Goal: Task Accomplishment & Management: Use online tool/utility

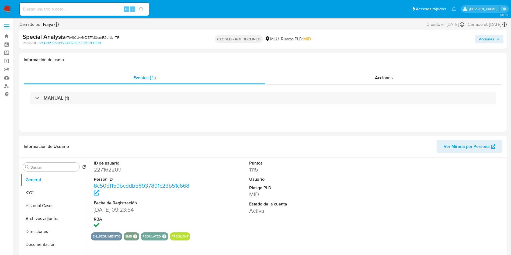
select select "10"
click at [32, 205] on button "Historial Casos" at bounding box center [52, 205] width 63 height 13
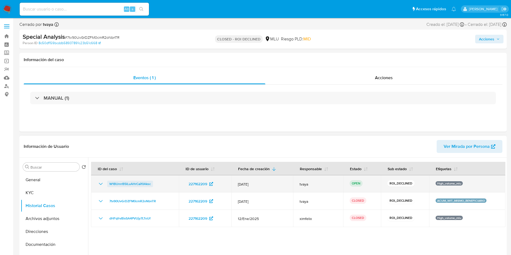
click at [133, 184] on span "W1BUnrrB5lLuAHrCaif0Aksc" at bounding box center [129, 184] width 41 height 6
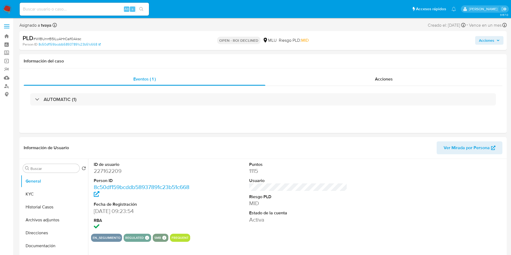
select select "10"
click at [389, 83] on div "Acciones" at bounding box center [383, 79] width 237 height 13
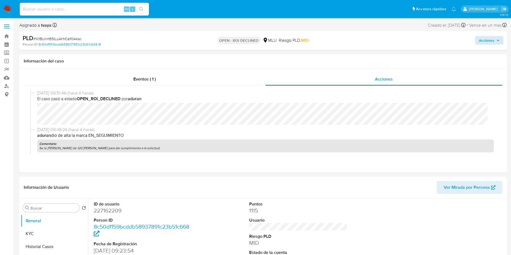
click at [485, 35] on div "Acciones" at bounding box center [424, 40] width 159 height 13
click at [479, 40] on span "Acciones" at bounding box center [486, 40] width 15 height 9
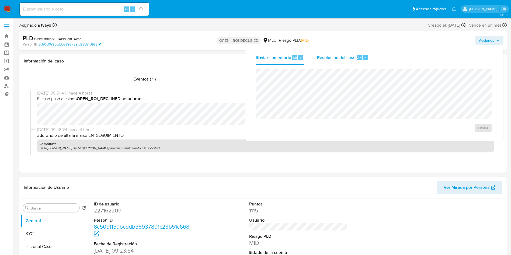
click at [347, 54] on div "Resolución del caso Alt r" at bounding box center [342, 58] width 51 height 14
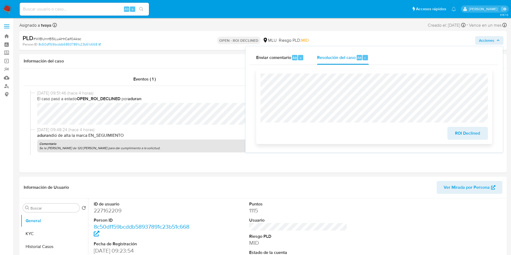
click at [464, 133] on span "ROI Declined" at bounding box center [468, 133] width 26 height 12
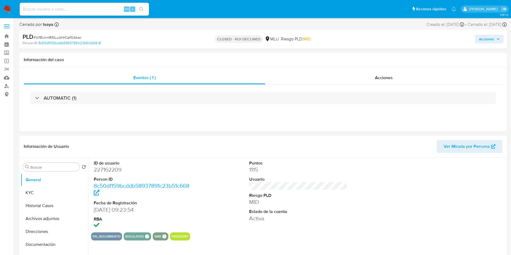
select select "10"
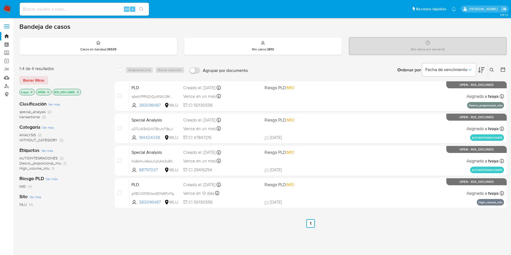
click at [357, 215] on div "select-all-cases-checkbox Asignarme a mí Borrar selección Agrupar por documento…" at bounding box center [311, 183] width 392 height 244
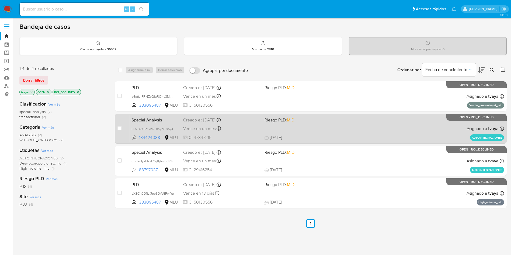
click at [334, 134] on div "Special Analysis uD7LikK5hGVikT8nyhrT9byJ 184424038 MLU Riesgo PLD: MID Creado …" at bounding box center [316, 128] width 375 height 27
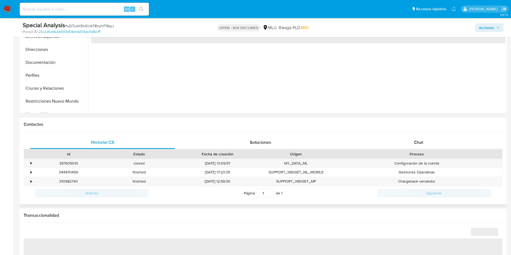
scroll to position [243, 0]
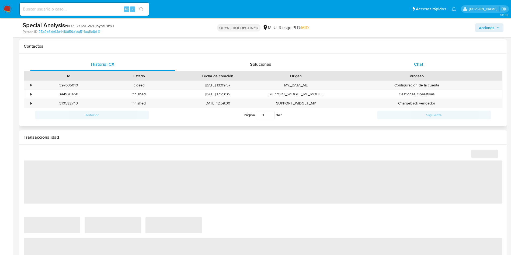
click at [414, 69] on div "Chat" at bounding box center [418, 64] width 145 height 13
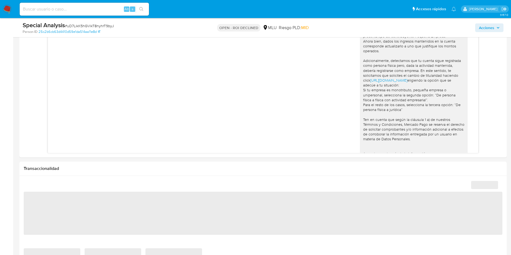
scroll to position [323, 0]
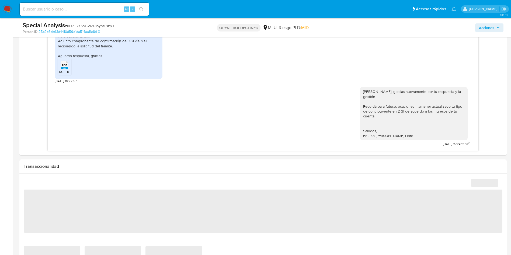
select select "10"
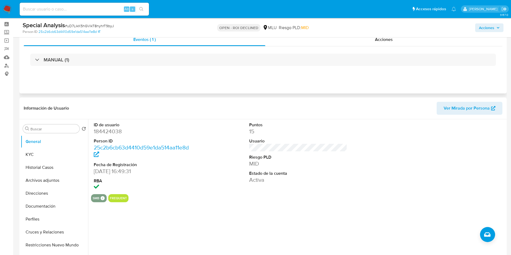
scroll to position [0, 0]
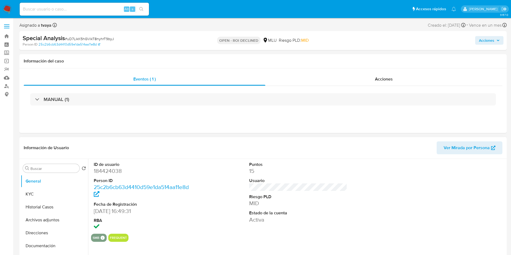
click at [115, 174] on dd "184424038" at bounding box center [143, 171] width 98 height 8
copy dd "184424038"
click at [365, 82] on div "Acciones" at bounding box center [383, 79] width 237 height 13
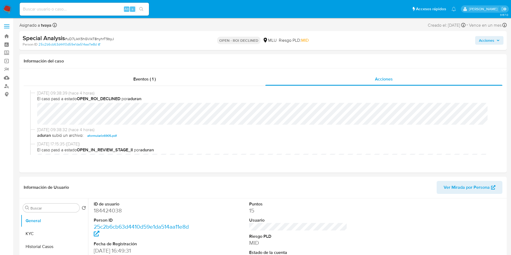
click at [485, 40] on span "Acciones" at bounding box center [486, 40] width 15 height 9
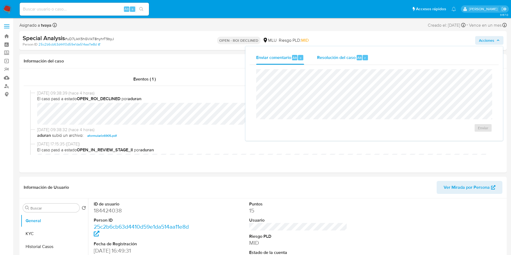
click at [337, 58] on span "Resolución del caso" at bounding box center [336, 57] width 39 height 6
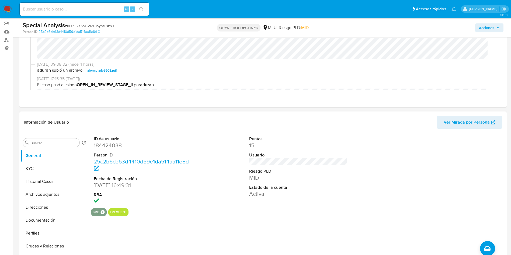
scroll to position [121, 0]
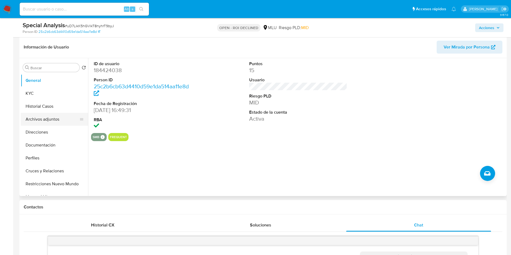
click at [43, 122] on button "Archivos adjuntos" at bounding box center [52, 119] width 63 height 13
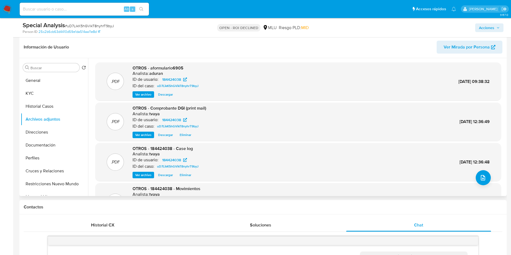
click at [148, 135] on span "Ver archivo" at bounding box center [143, 134] width 16 height 5
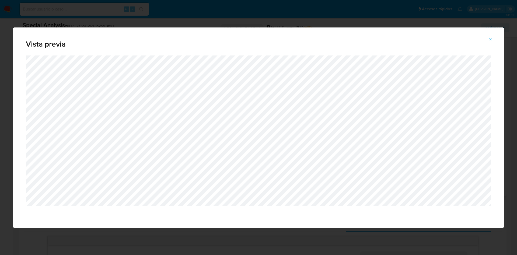
click at [273, 19] on div "Vista previa" at bounding box center [258, 127] width 517 height 255
click at [493, 36] on span "Attachment preview" at bounding box center [491, 40] width 4 height 8
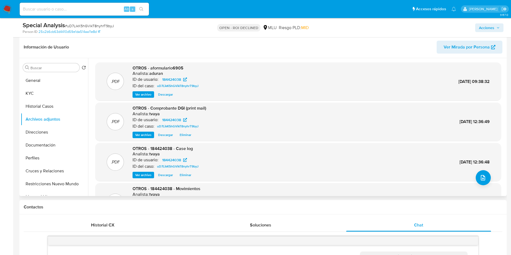
click at [142, 170] on div "OTROS - 184424038 - Case log Analista: tvaya ID de usuario: 184424038 ID del ca…" at bounding box center [167, 162] width 68 height 33
click at [145, 174] on span "Ver archivo" at bounding box center [143, 174] width 16 height 5
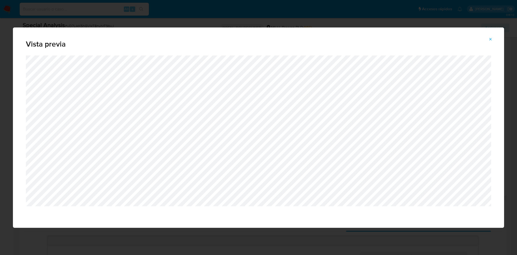
click at [491, 38] on icon "Attachment preview" at bounding box center [491, 39] width 4 height 4
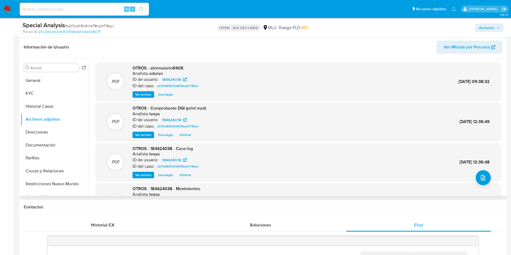
click at [169, 45] on header "Información de Usuario Ver Mirada por Persona" at bounding box center [263, 47] width 479 height 13
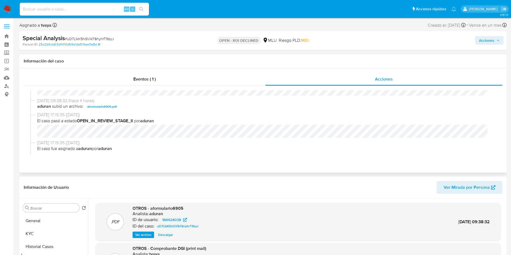
scroll to position [40, 0]
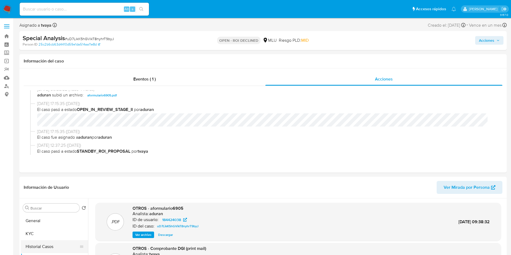
click at [42, 246] on button "Historial Casos" at bounding box center [52, 246] width 63 height 13
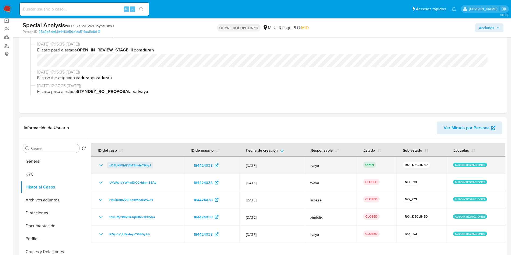
click at [135, 163] on span "uD7LikK5hGVikT8nyhrT9byJ" at bounding box center [129, 165] width 41 height 6
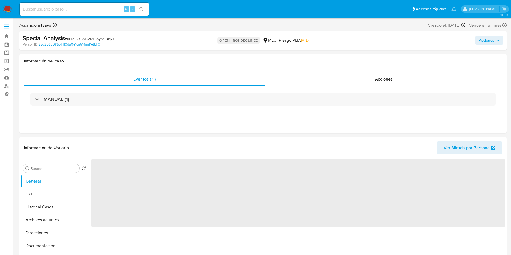
click at [487, 39] on span "Acciones" at bounding box center [486, 40] width 15 height 9
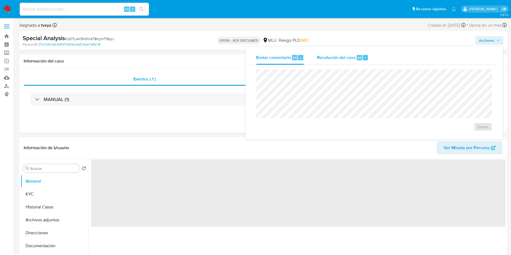
click at [322, 56] on span "Resolución del caso" at bounding box center [336, 57] width 39 height 6
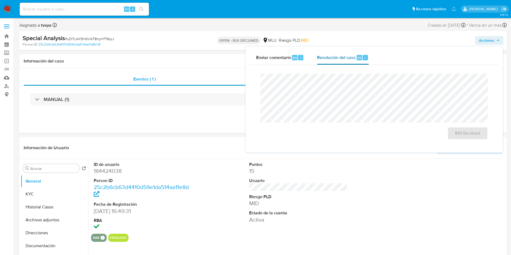
select select "10"
click at [377, 203] on div "ID de usuario 184424038 Person ID 25c2b6cb63d4410d59e1da514aa11e8d Fecha de Reg…" at bounding box center [298, 196] width 414 height 75
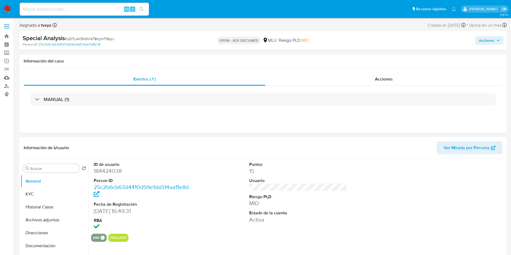
click at [488, 40] on span "Acciones" at bounding box center [486, 40] width 15 height 9
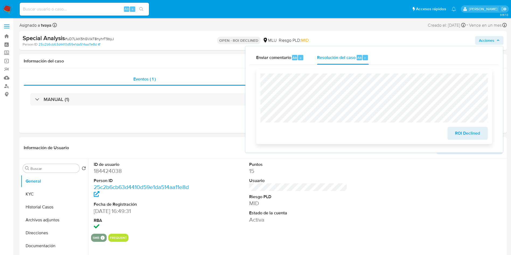
scroll to position [40, 0]
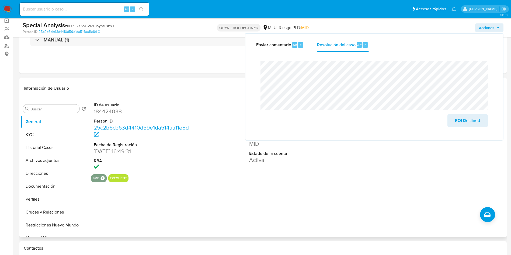
click at [356, 198] on div "ID de usuario 184424038 Person ID 25c2b6cb63d4410d59e1da514aa11e8d Fecha de Reg…" at bounding box center [296, 168] width 417 height 138
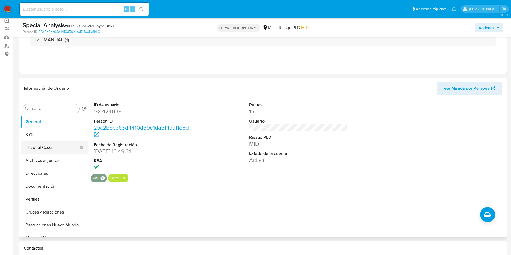
click at [52, 148] on button "Historial Casos" at bounding box center [52, 147] width 63 height 13
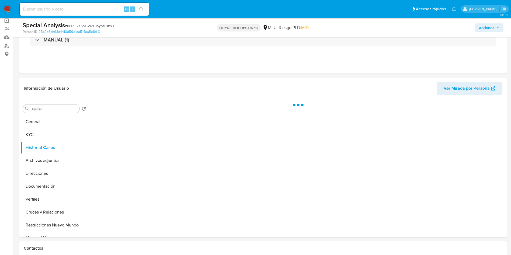
click at [500, 26] on button "Acciones" at bounding box center [489, 27] width 28 height 9
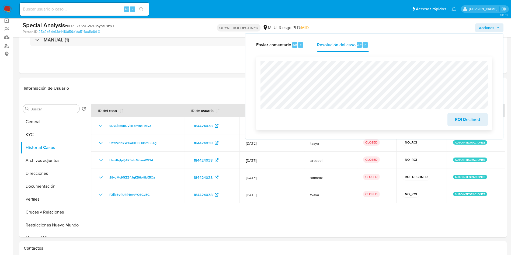
click at [473, 123] on span "ROI Declined" at bounding box center [468, 120] width 26 height 12
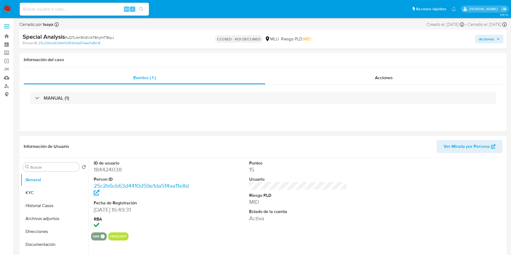
select select "10"
click at [102, 169] on div "Volver al orden por defecto" at bounding box center [118, 166] width 46 height 5
click at [106, 170] on dd "184424038" at bounding box center [143, 170] width 98 height 8
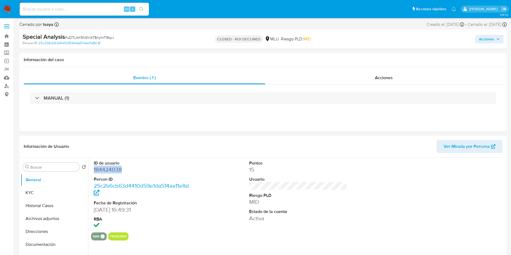
copy dd "184424038"
click at [90, 8] on input at bounding box center [84, 9] width 129 height 7
paste input "110225439"
type input "110225439"
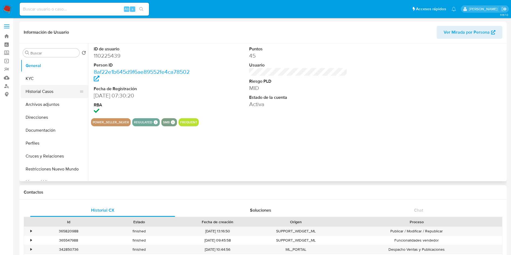
select select "10"
click at [49, 88] on button "Historial Casos" at bounding box center [52, 91] width 63 height 13
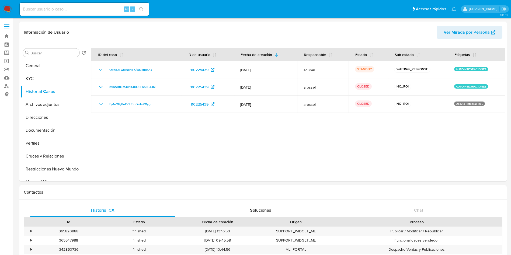
click at [83, 8] on input at bounding box center [84, 9] width 129 height 7
paste input "88797037"
type input "88797037"
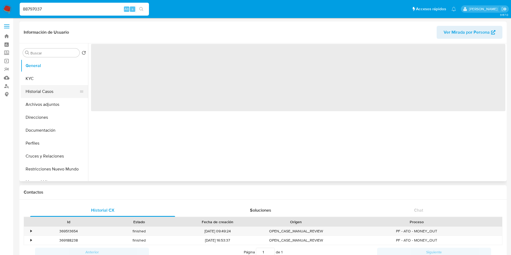
click at [60, 95] on button "Historial Casos" at bounding box center [52, 91] width 63 height 13
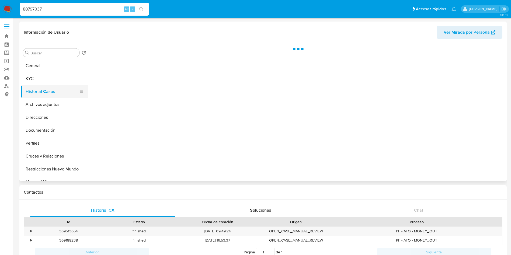
select select "10"
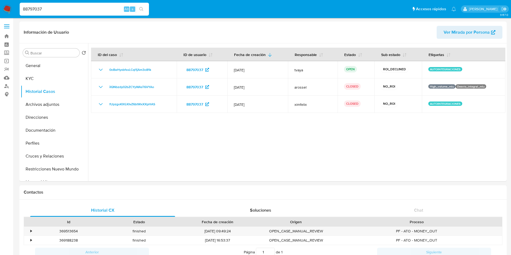
click at [75, 11] on input "88797037" at bounding box center [84, 9] width 129 height 7
paste input "381597798"
type input "381597798"
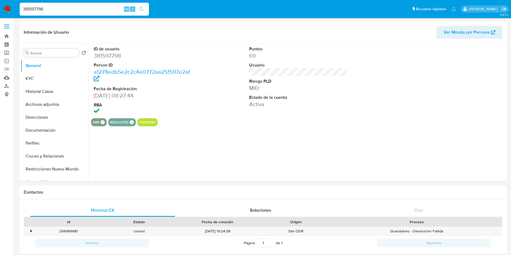
select select "10"
click at [49, 94] on button "Historial Casos" at bounding box center [52, 91] width 63 height 13
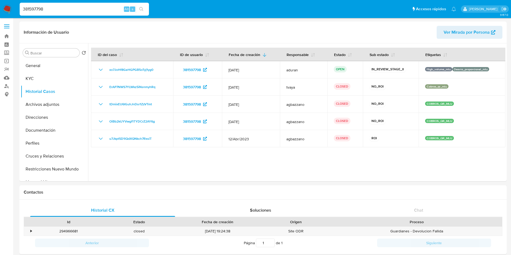
click at [84, 12] on input "381597798" at bounding box center [84, 9] width 129 height 7
paste input "3096487"
type input "383096487"
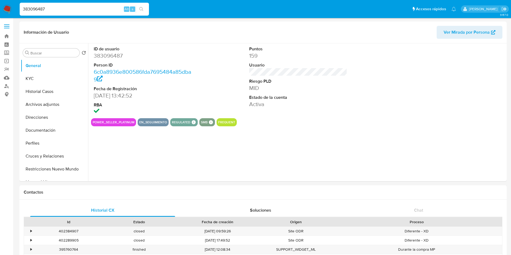
select select "10"
click at [49, 90] on button "Historial Casos" at bounding box center [52, 91] width 63 height 13
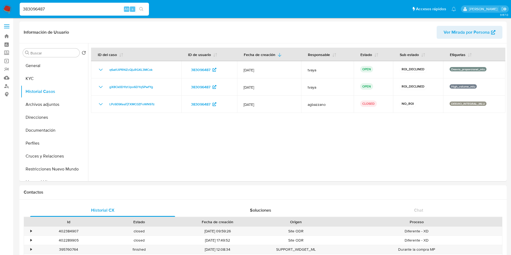
click at [41, 9] on input "383096487" at bounding box center [84, 9] width 129 height 7
paste input "23746477"
type input "237464777"
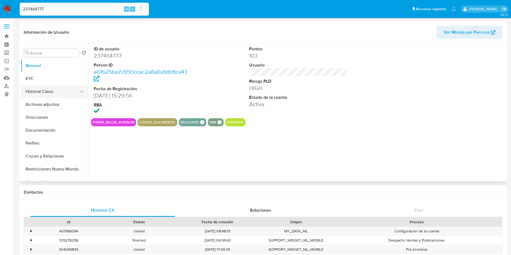
click at [30, 90] on button "Historial Casos" at bounding box center [52, 91] width 63 height 13
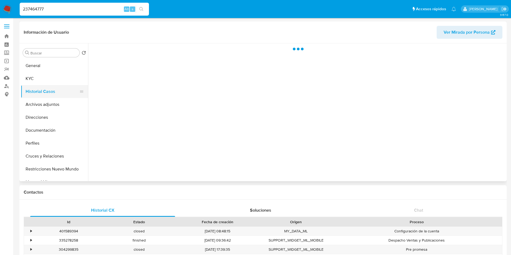
select select "10"
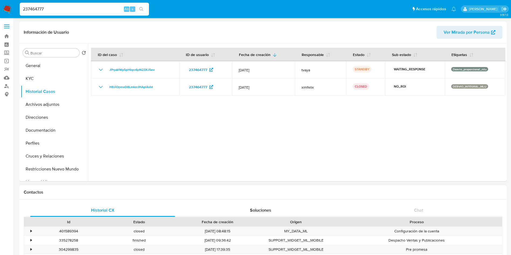
click at [72, 11] on input "237464777" at bounding box center [84, 9] width 129 height 7
paste input "005258719"
type input "2005258719"
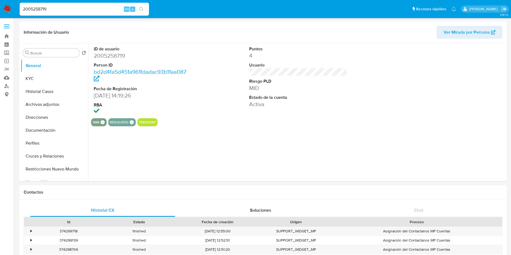
select select "10"
click at [49, 97] on button "Historial Casos" at bounding box center [52, 91] width 63 height 13
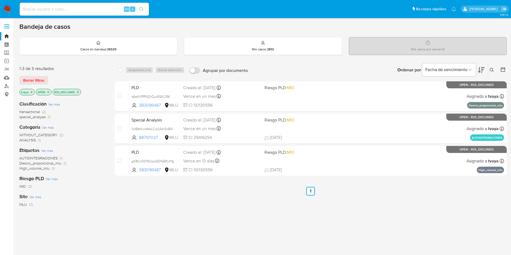
click at [160, 213] on div "select-all-cases-checkbox Asignarme a mí Borrar selección Agrupar por documento…" at bounding box center [311, 183] width 392 height 244
drag, startPoint x: 390, startPoint y: 204, endPoint x: 390, endPoint y: 198, distance: 6.2
click at [390, 204] on div "select-all-cases-checkbox Asignarme a mí Borrar selección Agrupar por documento…" at bounding box center [311, 183] width 392 height 244
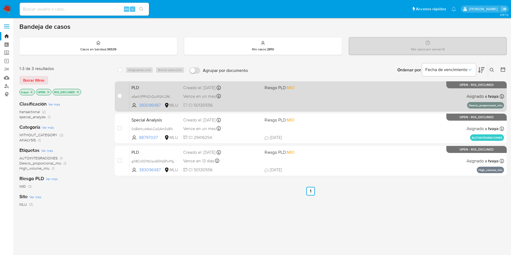
click at [304, 101] on div "PLD q6atfJlPRNZcQjuRGKL3MCxk 383096487 MLU Riesgo PLD: MID Creado el: [DATE] Cr…" at bounding box center [316, 96] width 375 height 27
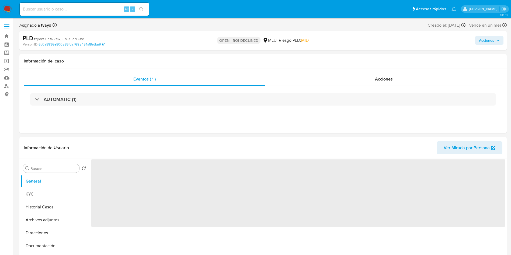
select select "10"
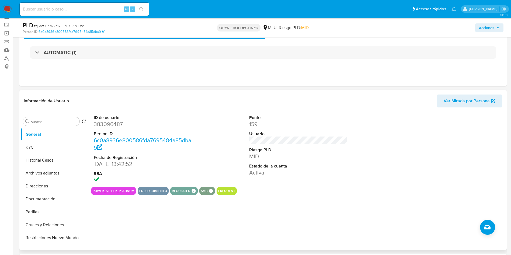
scroll to position [40, 0]
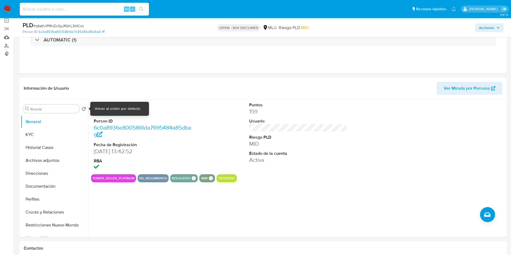
click at [114, 111] on div "Volver al orden por defecto" at bounding box center [118, 108] width 46 height 5
click at [109, 113] on dd "383096487" at bounding box center [143, 112] width 98 height 8
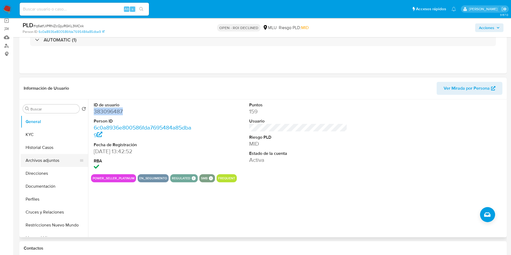
copy dd "383096487"
click at [44, 144] on button "Historial Casos" at bounding box center [52, 147] width 63 height 13
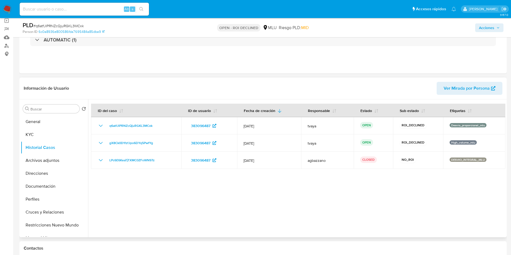
scroll to position [0, 0]
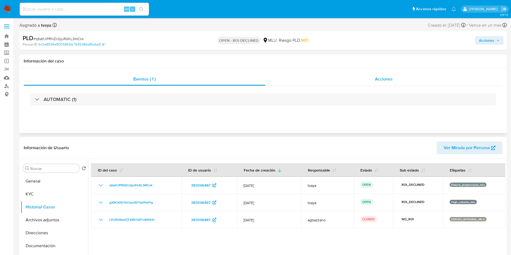
click at [398, 76] on div "Acciones" at bounding box center [383, 79] width 237 height 13
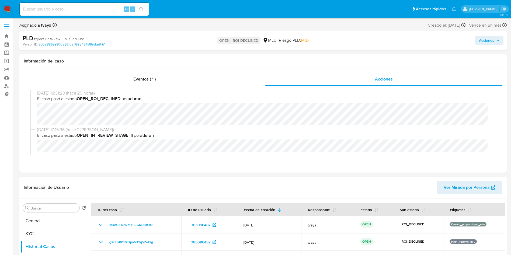
click at [489, 36] on span "Acciones" at bounding box center [486, 40] width 15 height 9
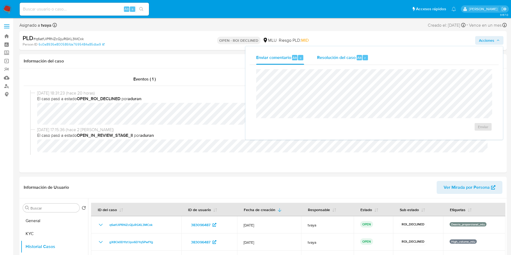
click at [363, 59] on div "r" at bounding box center [365, 57] width 5 height 5
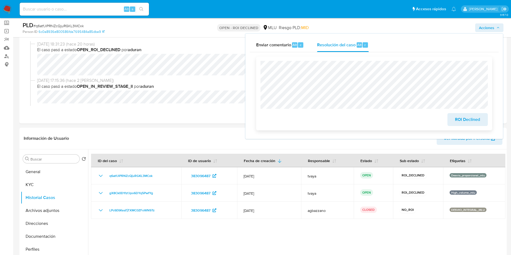
scroll to position [40, 0]
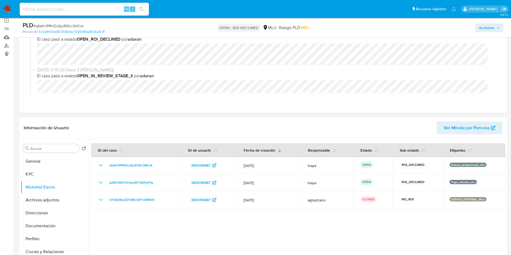
click at [487, 30] on span "Acciones" at bounding box center [486, 27] width 15 height 9
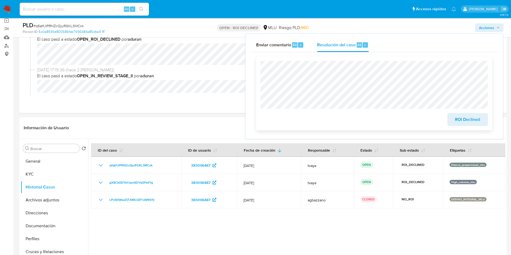
click at [257, 63] on div "ROI Declined" at bounding box center [374, 94] width 236 height 74
click at [466, 120] on span "ROI Declined" at bounding box center [468, 120] width 26 height 12
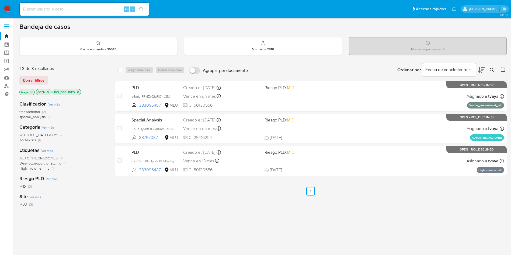
click at [49, 93] on icon "close-filter" at bounding box center [48, 92] width 3 height 3
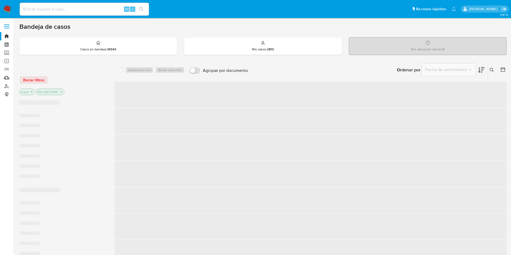
click at [49, 93] on p "ROI_DECLINED" at bounding box center [50, 92] width 28 height 6
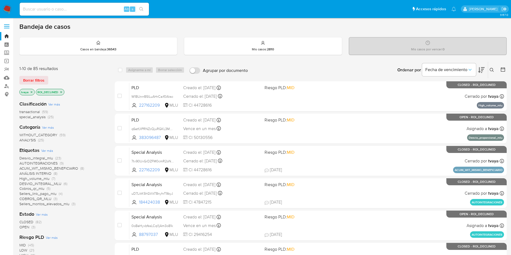
click at [61, 92] on icon "close-filter" at bounding box center [61, 92] width 3 height 3
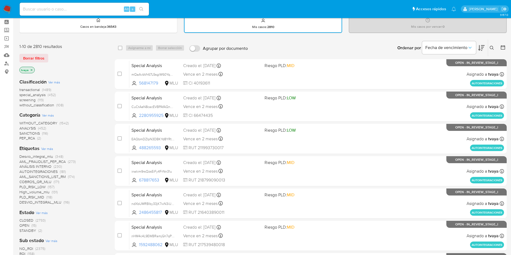
scroll to position [40, 0]
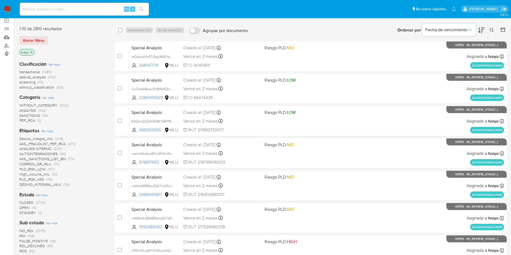
click at [26, 201] on span "CLOSED" at bounding box center [26, 202] width 14 height 5
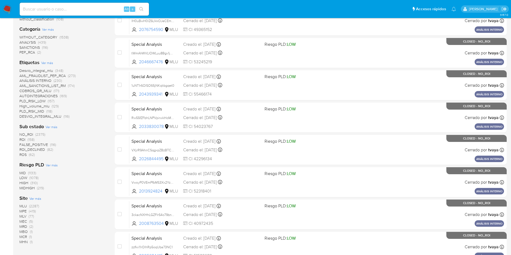
scroll to position [121, 0]
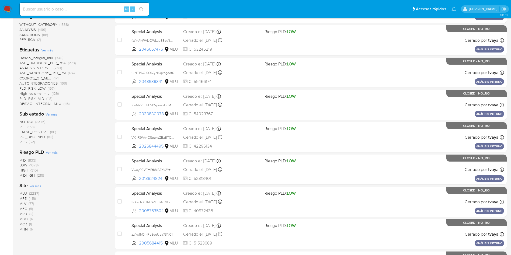
click at [22, 192] on span "MLU" at bounding box center [23, 193] width 8 height 5
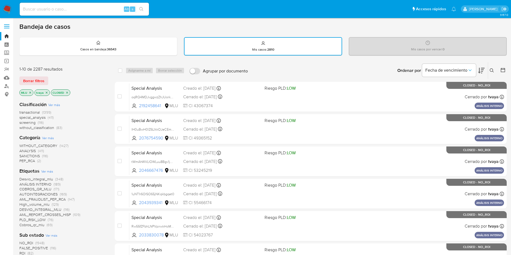
click at [506, 71] on button at bounding box center [503, 70] width 6 height 6
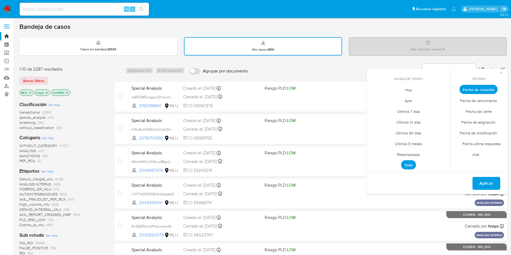
click at [416, 157] on span "Personalizado" at bounding box center [409, 154] width 34 height 11
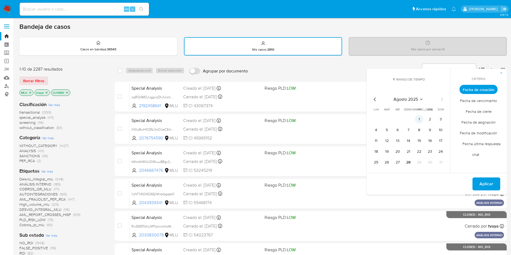
click at [420, 120] on button "1" at bounding box center [419, 119] width 9 height 9
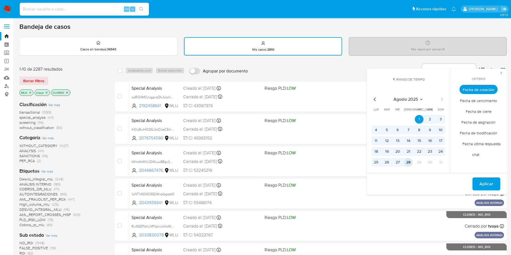
click at [413, 161] on button "28" at bounding box center [408, 162] width 9 height 9
click at [490, 111] on span "Fecha de cierre" at bounding box center [478, 111] width 37 height 11
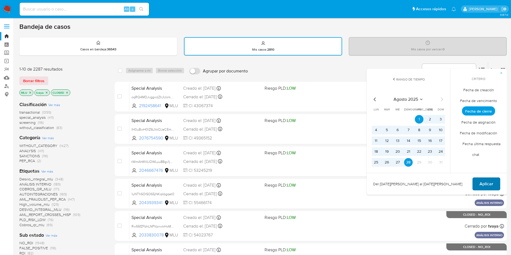
click at [486, 181] on span "Aplicar" at bounding box center [487, 184] width 14 height 12
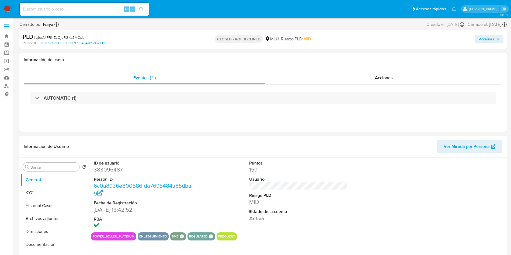
select select "10"
click at [51, 207] on button "Historial Casos" at bounding box center [52, 205] width 63 height 13
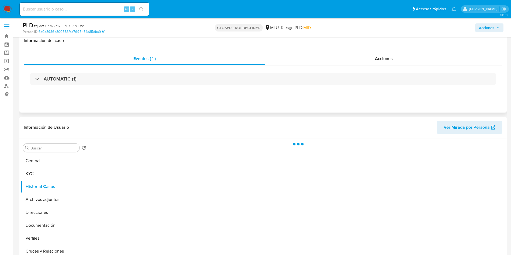
scroll to position [40, 0]
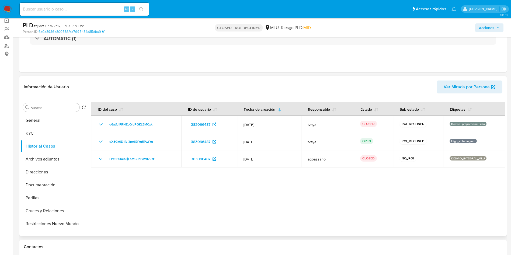
click at [309, 229] on div at bounding box center [296, 167] width 417 height 138
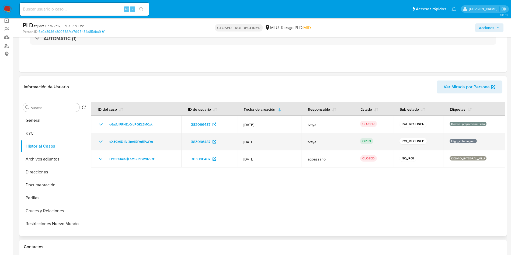
click at [145, 146] on td "gX8Ck0D1fzfJpo6DYq5PwfYg" at bounding box center [136, 141] width 90 height 17
click at [142, 141] on span "gX8Ck0D1fzfJpo6DYq5PwfYg" at bounding box center [131, 142] width 44 height 6
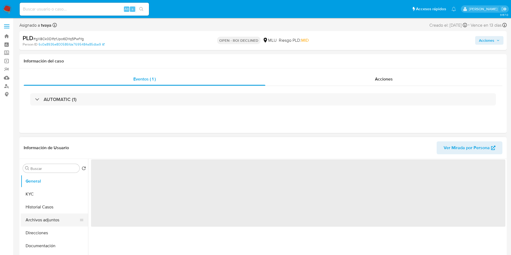
scroll to position [40, 0]
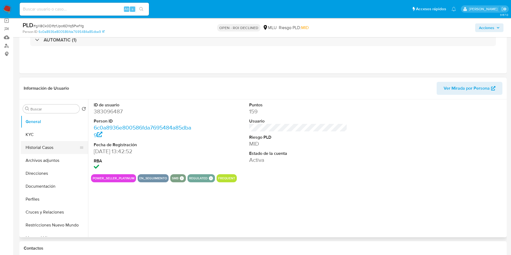
click at [51, 148] on button "Historial Casos" at bounding box center [52, 147] width 63 height 13
select select "10"
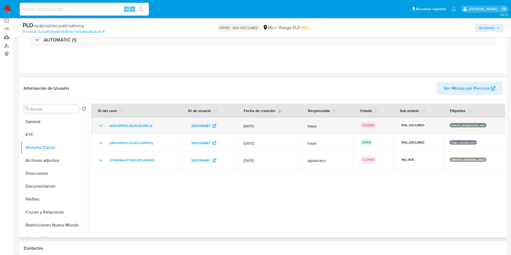
click at [98, 127] on icon "Mostrar/Ocultar" at bounding box center [101, 126] width 6 height 6
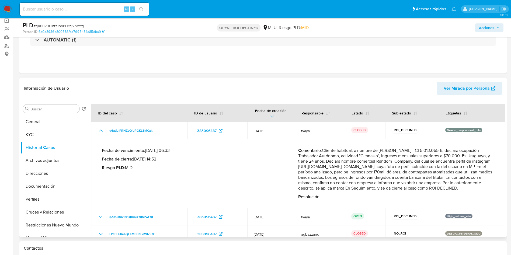
drag, startPoint x: 327, startPoint y: 190, endPoint x: 324, endPoint y: 146, distance: 44.3
click at [324, 148] on p "Comentario : Cliente habitual, a nombre de Dylan Morales Fernandez - CI 5.013.0…" at bounding box center [396, 169] width 196 height 43
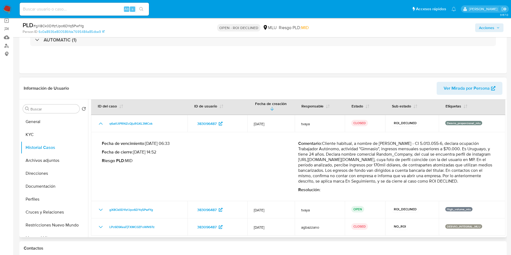
scroll to position [9, 0]
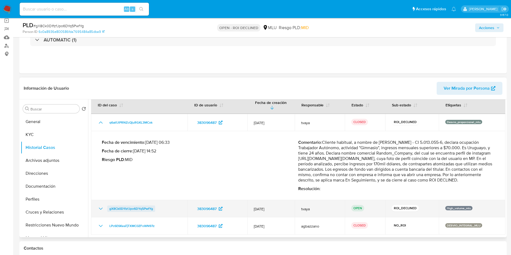
click at [135, 207] on span "gX8Ck0D1fzfJpo6DYq5PwfYg" at bounding box center [131, 209] width 44 height 6
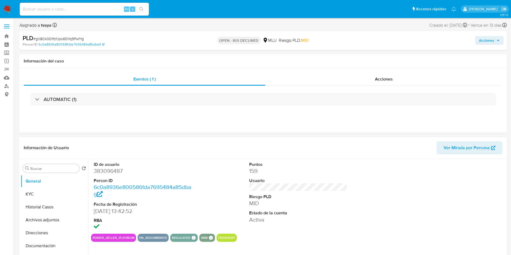
select select "10"
click at [491, 37] on span "Acciones" at bounding box center [486, 40] width 15 height 9
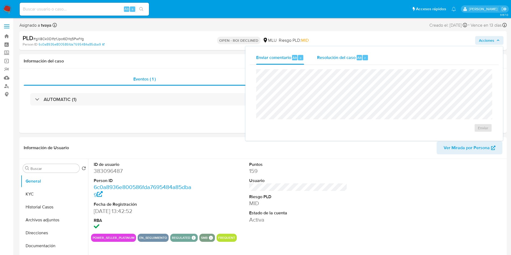
click at [347, 61] on div "Resolución del caso Alt r" at bounding box center [342, 58] width 51 height 14
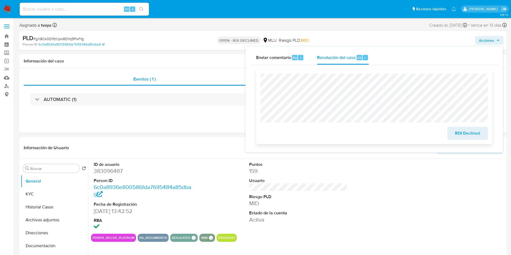
click at [473, 133] on span "ROI Declined" at bounding box center [468, 133] width 26 height 12
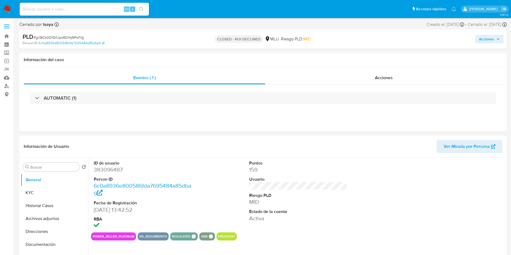
select select "10"
click at [36, 203] on button "Historial Casos" at bounding box center [52, 205] width 63 height 13
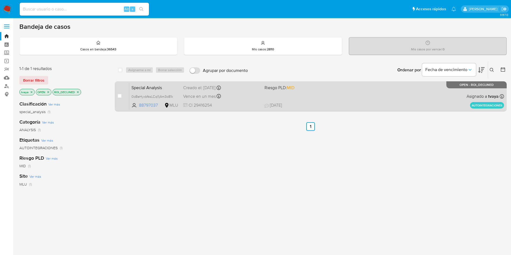
click at [360, 98] on div "Special Analysis 0oBeHyxbfssLCql1jAm3o81k 88797037 MLU Riesgo PLD: MID Creado e…" at bounding box center [316, 96] width 375 height 27
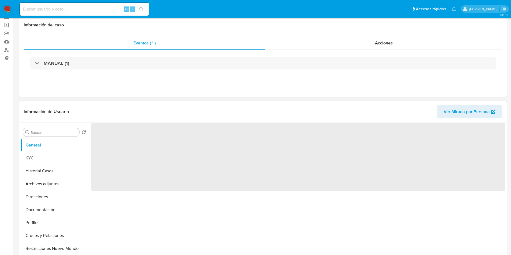
scroll to position [81, 0]
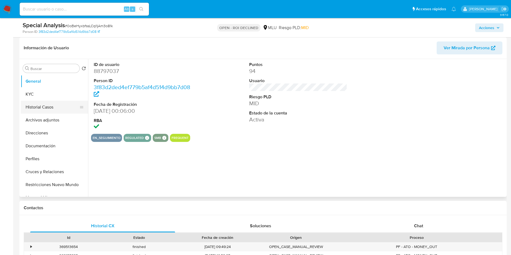
click at [38, 106] on button "Historial Casos" at bounding box center [52, 107] width 63 height 13
select select "10"
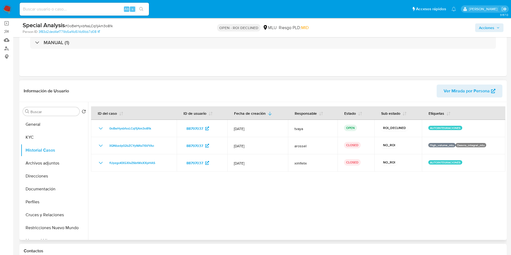
scroll to position [0, 0]
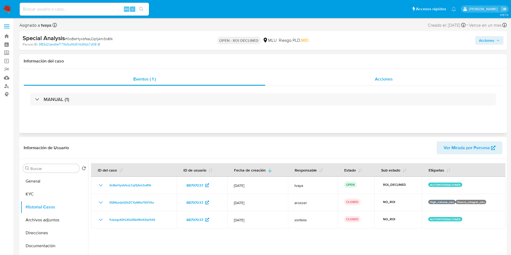
click at [404, 76] on div "Acciones" at bounding box center [383, 79] width 237 height 13
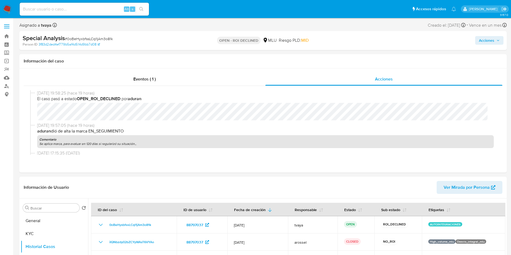
click at [500, 39] on button "Acciones" at bounding box center [489, 40] width 28 height 9
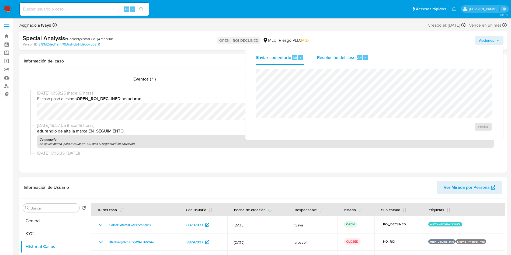
click at [329, 58] on span "Resolución del caso" at bounding box center [336, 57] width 39 height 6
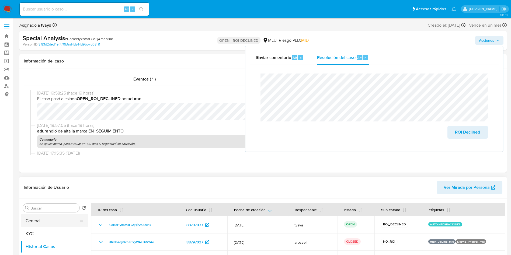
click at [40, 221] on button "General" at bounding box center [52, 220] width 63 height 13
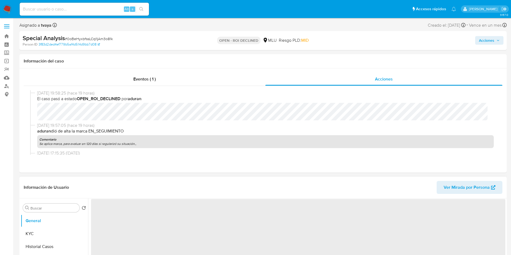
click at [104, 212] on span "‌" at bounding box center [298, 232] width 414 height 67
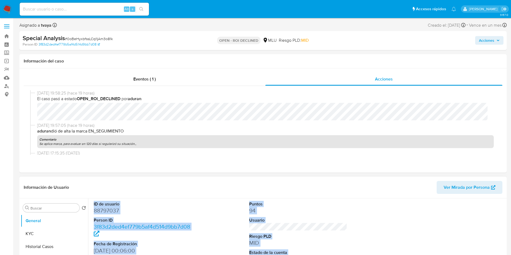
click at [107, 211] on dd "88797037" at bounding box center [143, 211] width 98 height 8
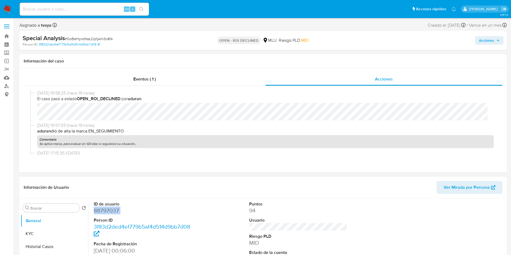
click at [107, 211] on dd "88797037" at bounding box center [143, 211] width 98 height 8
copy dd "88797037"
click at [484, 40] on span "Acciones" at bounding box center [486, 40] width 15 height 9
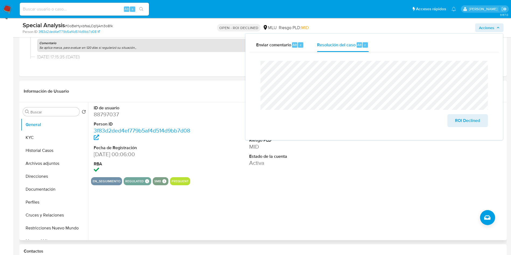
scroll to position [121, 0]
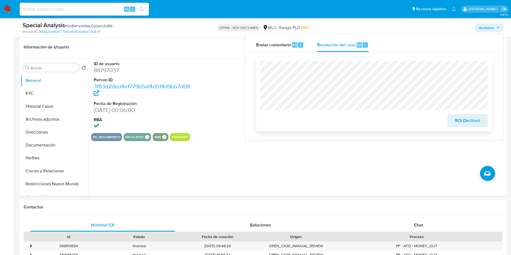
click at [469, 119] on span "ROI Declined" at bounding box center [468, 121] width 26 height 12
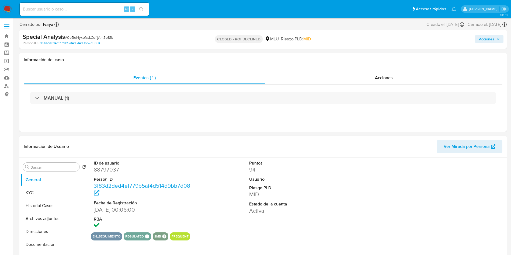
select select "10"
click at [47, 209] on button "Historial Casos" at bounding box center [52, 205] width 63 height 13
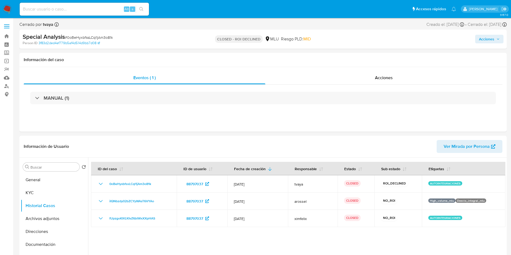
click at [99, 8] on input at bounding box center [84, 9] width 129 height 7
paste input "2005258719"
type input "2005258719"
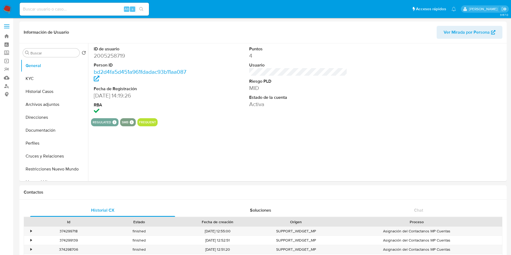
select select "10"
click at [46, 90] on button "Historial Casos" at bounding box center [52, 91] width 63 height 13
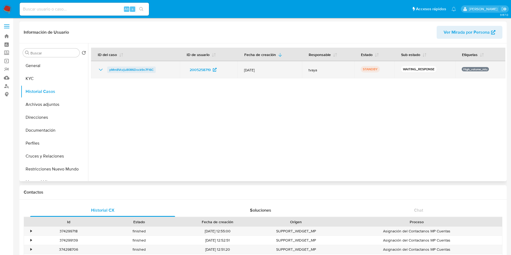
click at [130, 70] on span "pMm8Vczju8086Dock9o7Fl6C" at bounding box center [131, 70] width 44 height 6
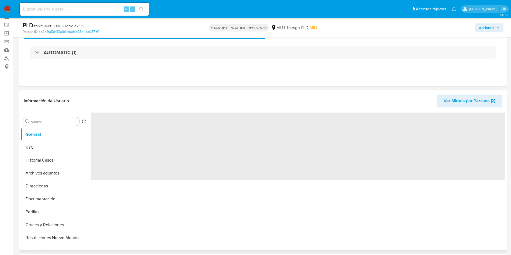
scroll to position [40, 0]
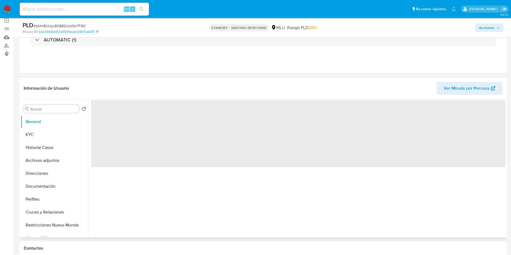
select select "10"
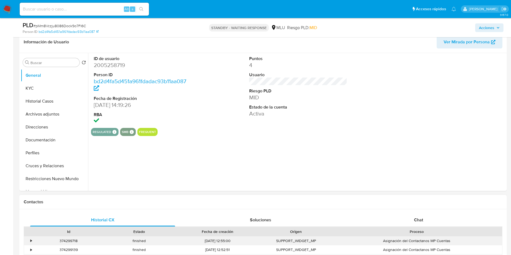
scroll to position [121, 0]
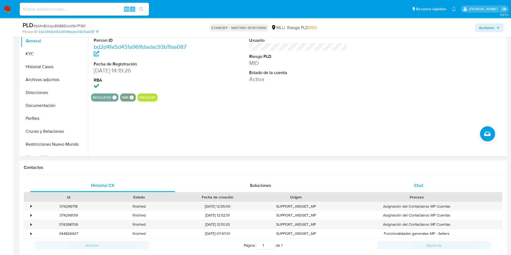
click at [418, 186] on span "Chat" at bounding box center [418, 185] width 9 height 6
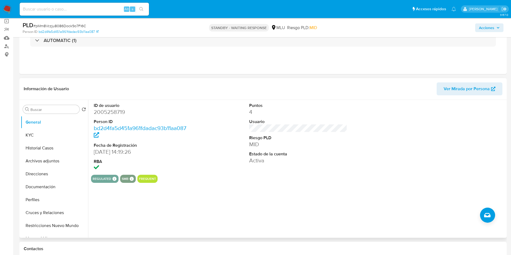
scroll to position [0, 0]
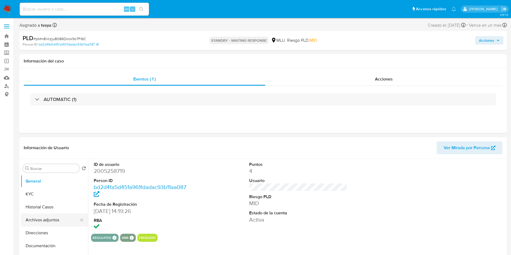
click at [32, 214] on button "Archivos adjuntos" at bounding box center [52, 220] width 63 height 13
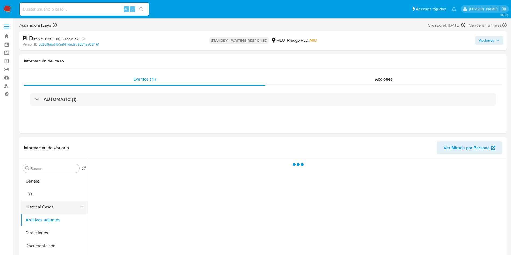
click at [35, 211] on button "Historial Casos" at bounding box center [52, 207] width 63 height 13
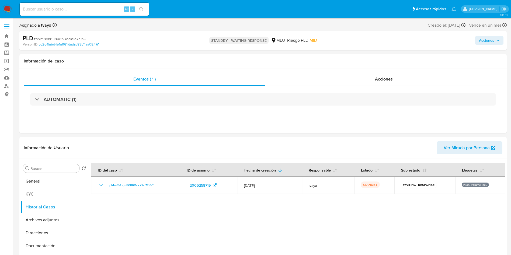
drag, startPoint x: 312, startPoint y: 0, endPoint x: 303, endPoint y: 12, distance: 15.4
click at [303, 12] on ul "Pausado Ver notificaciones Alt s Accesos rápidos Presiona las siguientes teclas…" at bounding box center [238, 8] width 442 height 13
click at [344, 207] on div at bounding box center [296, 228] width 417 height 138
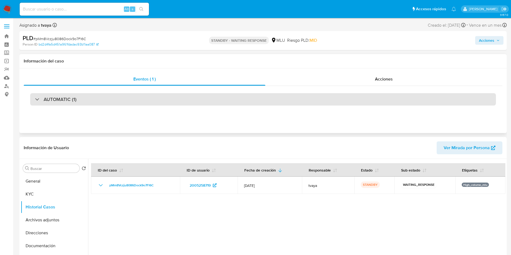
click at [275, 103] on div "AUTOMATIC (1)" at bounding box center [263, 99] width 466 height 12
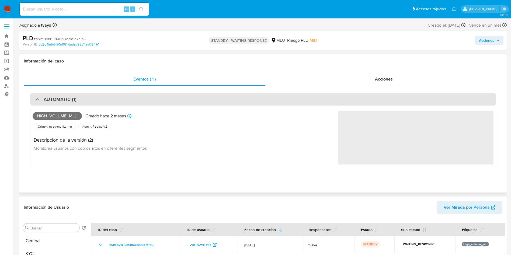
click at [275, 103] on div "AUTOMATIC (1)" at bounding box center [263, 99] width 466 height 12
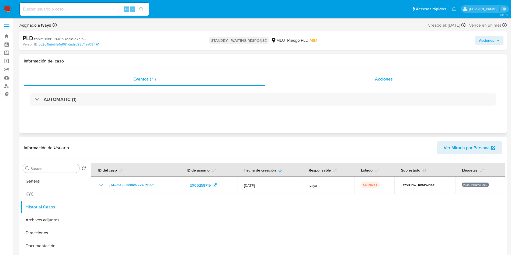
click at [369, 77] on div "Acciones" at bounding box center [383, 79] width 237 height 13
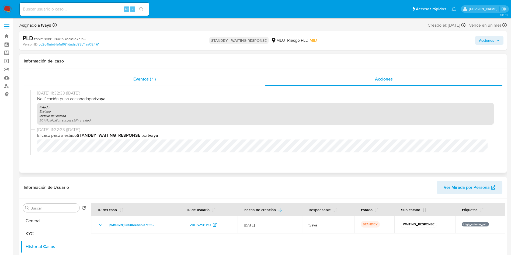
click at [163, 81] on div "Eventos ( 1 )" at bounding box center [145, 79] width 242 height 13
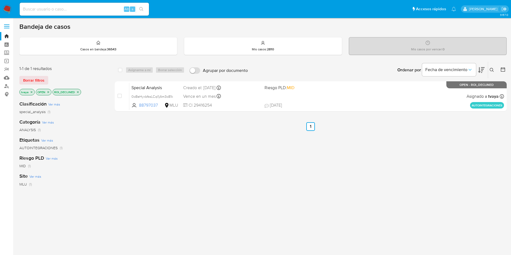
click at [240, 131] on ul "Anterior 1 Siguiente" at bounding box center [311, 126] width 392 height 9
click at [6, 9] on img at bounding box center [7, 9] width 9 height 9
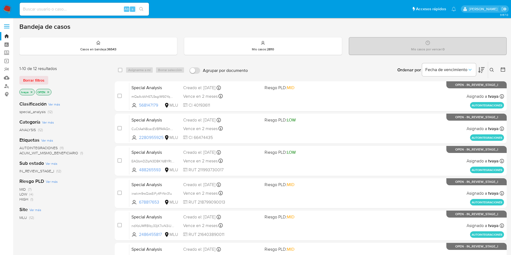
click at [484, 70] on icon at bounding box center [481, 70] width 6 height 6
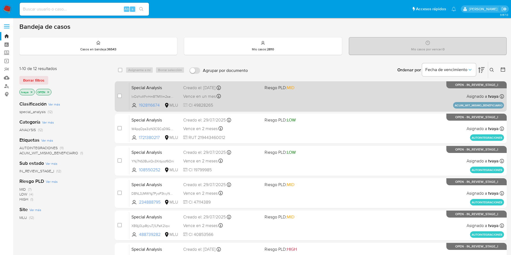
click at [286, 99] on div "Special Analysis lxOzYwXFnHmBTM1Ilm2sev1Z 1928116674 MLU Riesgo PLD: MID Creado…" at bounding box center [316, 96] width 375 height 27
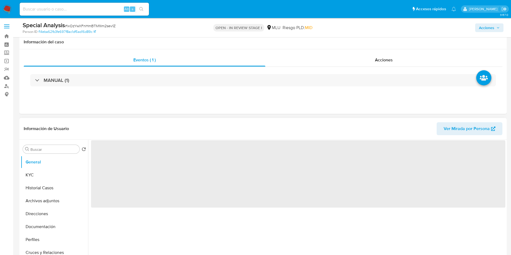
scroll to position [40, 0]
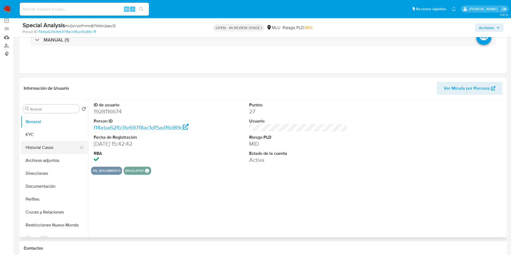
select select "10"
click at [35, 146] on button "Historial Casos" at bounding box center [52, 147] width 63 height 13
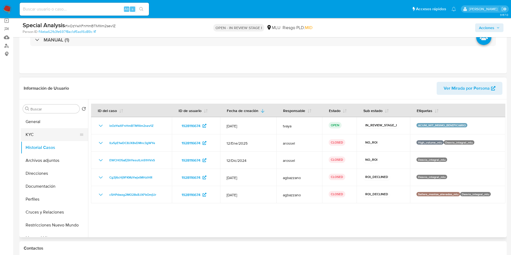
click at [30, 133] on button "KYC" at bounding box center [52, 134] width 63 height 13
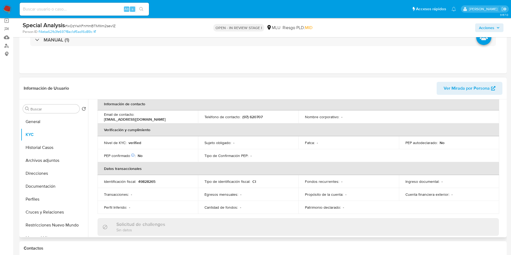
scroll to position [0, 0]
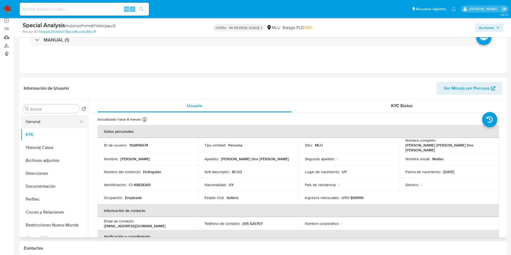
click at [42, 122] on button "General" at bounding box center [52, 121] width 63 height 13
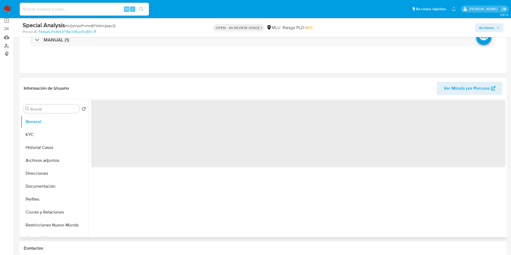
click at [99, 112] on span "‌" at bounding box center [298, 133] width 414 height 67
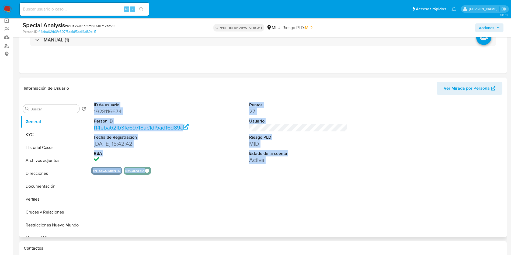
click at [104, 112] on dd "1928116674" at bounding box center [143, 112] width 98 height 8
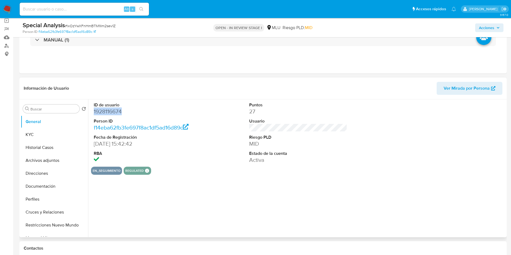
click at [104, 112] on dd "1928116674" at bounding box center [143, 112] width 98 height 8
click at [47, 148] on button "Historial Casos" at bounding box center [52, 147] width 63 height 13
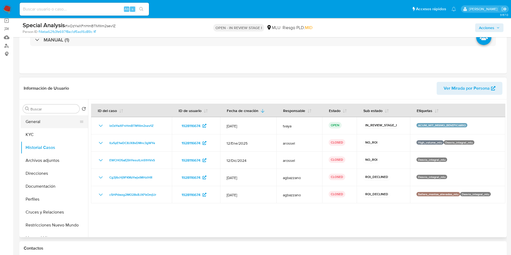
click at [56, 121] on button "General" at bounding box center [52, 121] width 63 height 13
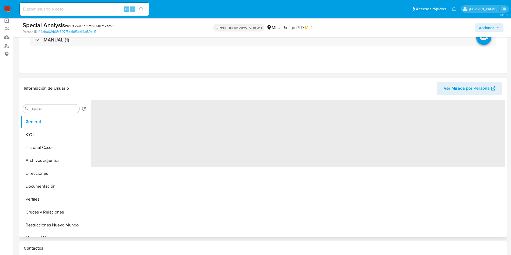
click at [104, 113] on span "‌" at bounding box center [298, 133] width 414 height 67
click at [106, 112] on span "‌" at bounding box center [298, 133] width 414 height 67
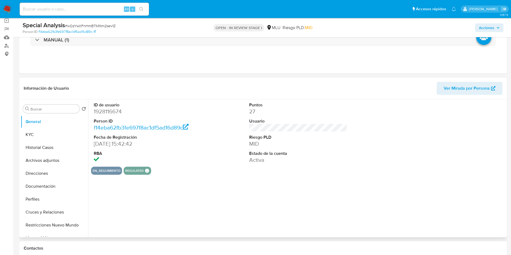
click at [108, 108] on dd "1928116674" at bounding box center [143, 112] width 98 height 8
click at [45, 140] on button "KYC" at bounding box center [52, 134] width 63 height 13
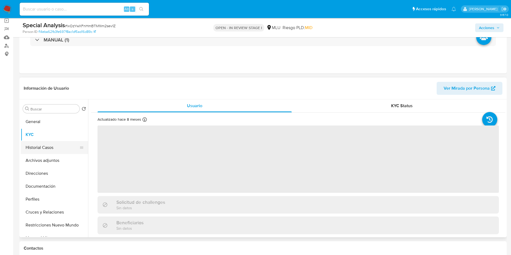
click at [41, 142] on button "Historial Casos" at bounding box center [52, 147] width 63 height 13
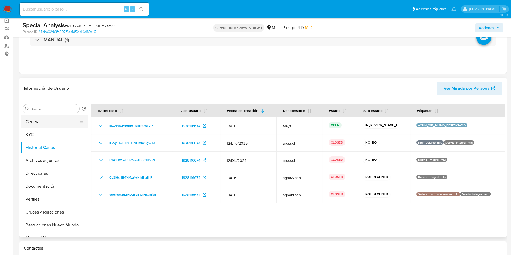
click at [61, 119] on button "General" at bounding box center [52, 121] width 63 height 13
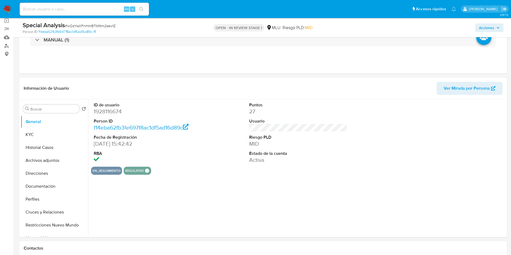
click at [121, 112] on dd "1928116674" at bounding box center [143, 112] width 98 height 8
click at [106, 110] on dd "1928116674" at bounding box center [143, 112] width 98 height 8
copy dd "1928116674"
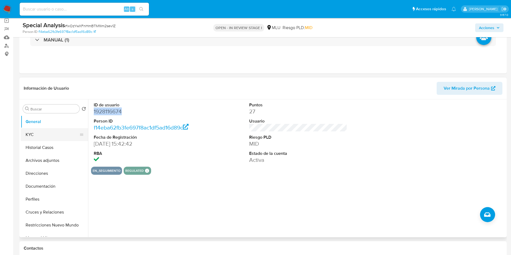
click at [33, 135] on button "KYC" at bounding box center [52, 134] width 63 height 13
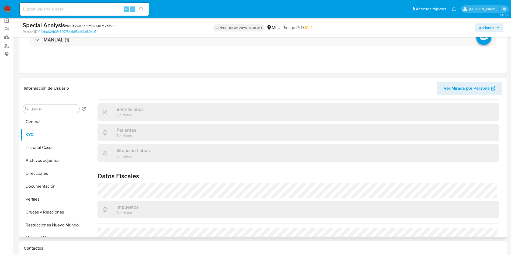
scroll to position [265, 0]
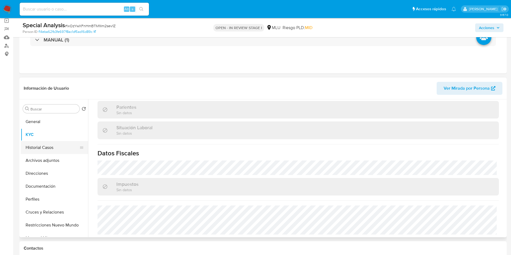
click at [33, 150] on button "Historial Casos" at bounding box center [52, 147] width 63 height 13
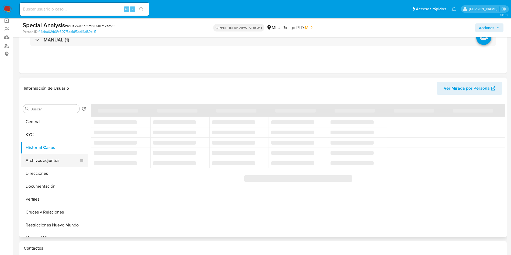
click at [45, 166] on button "Archivos adjuntos" at bounding box center [52, 160] width 63 height 13
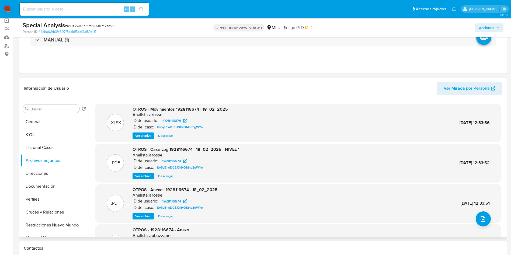
click at [141, 177] on span "Ver archivo" at bounding box center [143, 176] width 16 height 5
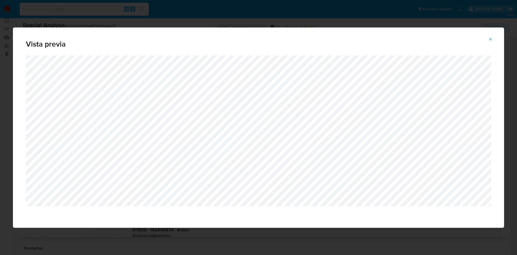
click at [256, 20] on div "Vista previa" at bounding box center [258, 127] width 517 height 255
click at [494, 36] on button "Attachment preview" at bounding box center [491, 39] width 12 height 9
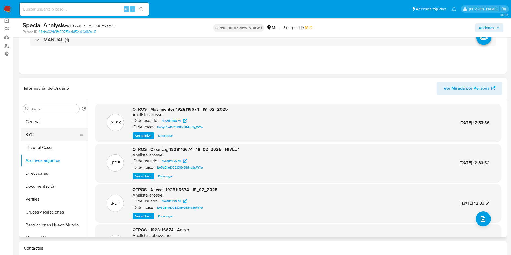
click at [54, 132] on button "KYC" at bounding box center [52, 134] width 63 height 13
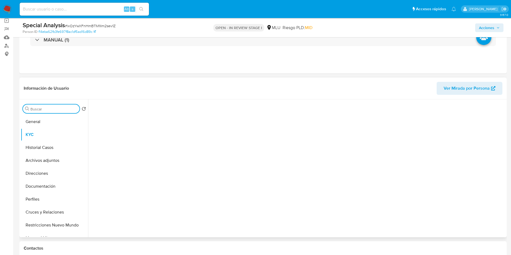
click at [48, 109] on input "Buscar" at bounding box center [53, 109] width 47 height 5
click at [46, 121] on button "General" at bounding box center [52, 121] width 63 height 13
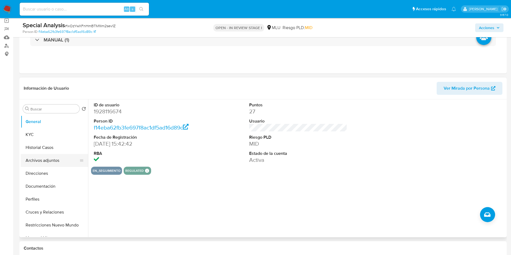
click at [34, 160] on button "Archivos adjuntos" at bounding box center [52, 160] width 63 height 13
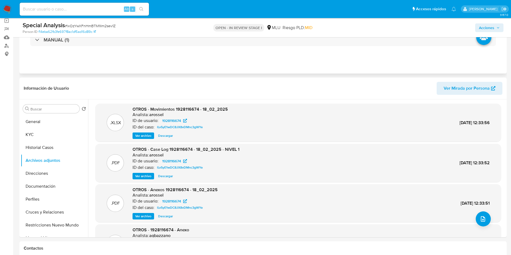
click at [373, 61] on div "Eventos ( 1 ) Acciones MANUAL (1)" at bounding box center [262, 41] width 487 height 65
click at [53, 150] on button "Historial Casos" at bounding box center [52, 147] width 63 height 13
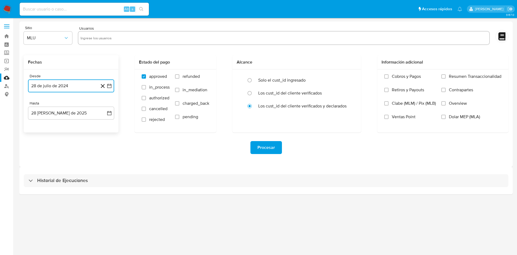
click at [110, 86] on icon "button" at bounding box center [109, 85] width 5 height 5
click at [106, 107] on icon "Mes siguiente" at bounding box center [104, 105] width 6 height 6
click at [48, 137] on button "6" at bounding box center [49, 136] width 9 height 9
click at [110, 112] on icon "button" at bounding box center [109, 113] width 4 height 4
click at [57, 163] on button "6" at bounding box center [60, 163] width 9 height 9
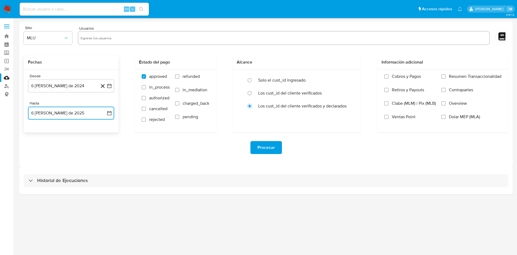
click at [125, 34] on input "text" at bounding box center [284, 38] width 407 height 9
type input "1928116674"
click at [184, 78] on span "refunded" at bounding box center [191, 76] width 17 height 5
click at [179, 78] on input "refunded" at bounding box center [177, 76] width 4 height 4
checkbox input "true"
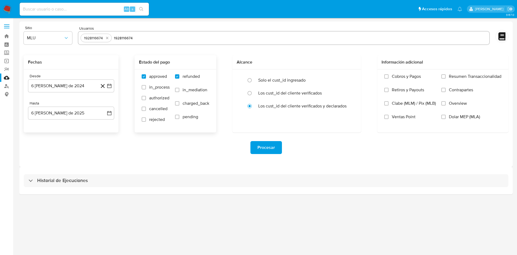
click at [189, 105] on span "charged_back" at bounding box center [196, 103] width 27 height 5
click at [179, 105] on input "charged_back" at bounding box center [177, 103] width 4 height 4
checkbox input "true"
click at [273, 148] on span "Procesar" at bounding box center [267, 148] width 18 height 12
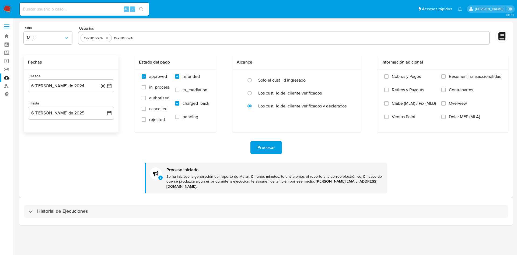
click at [100, 216] on div "Historial de Ejecuciones" at bounding box center [266, 211] width 494 height 27
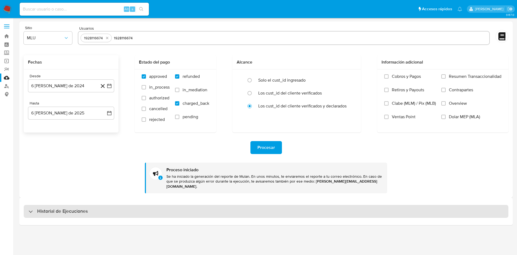
click at [103, 205] on div "Historial de Ejecuciones" at bounding box center [266, 211] width 485 height 13
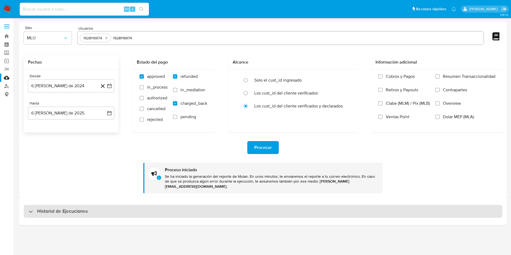
select select "10"
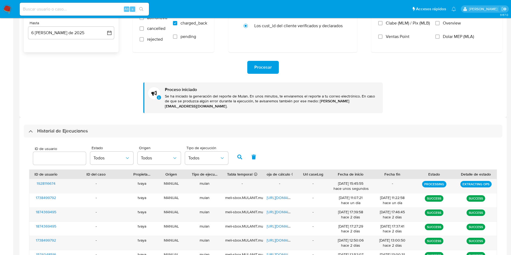
scroll to position [81, 0]
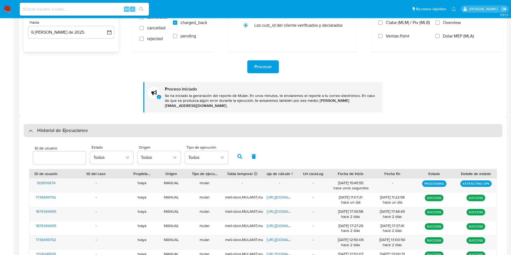
click at [70, 127] on h3 "Historial de Ejecuciones" at bounding box center [62, 130] width 51 height 6
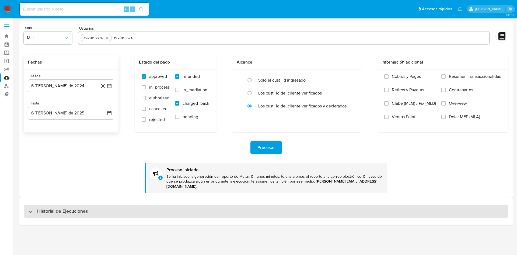
click at [116, 205] on div "Historial de Ejecuciones" at bounding box center [266, 211] width 485 height 13
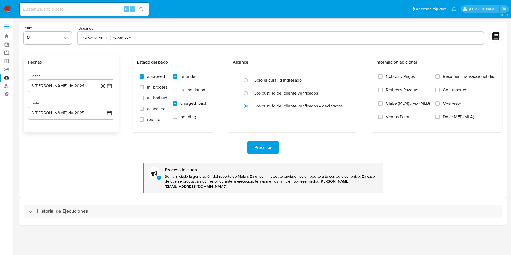
select select "10"
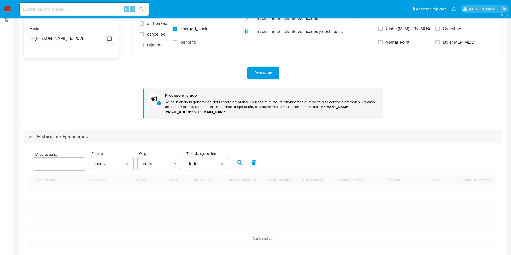
scroll to position [121, 0]
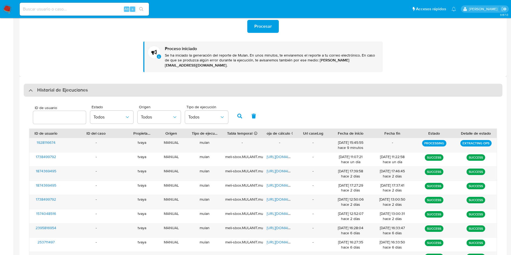
click at [81, 87] on h3 "Historial de Ejecuciones" at bounding box center [62, 90] width 51 height 6
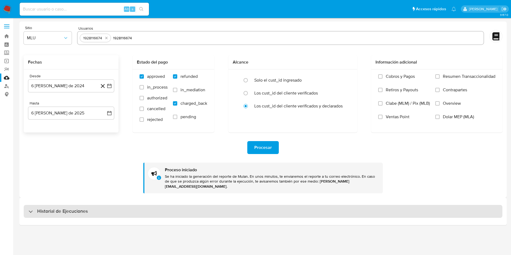
scroll to position [0, 0]
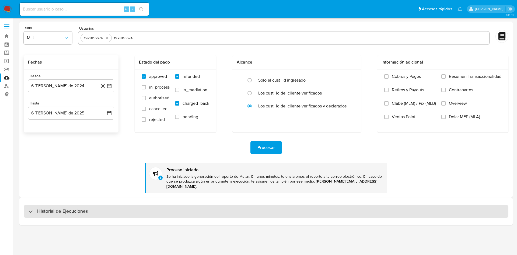
click at [78, 208] on h3 "Historial de Ejecuciones" at bounding box center [62, 211] width 51 height 6
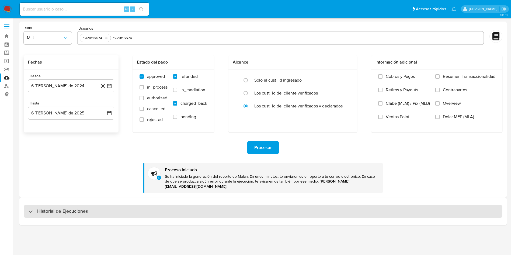
select select "10"
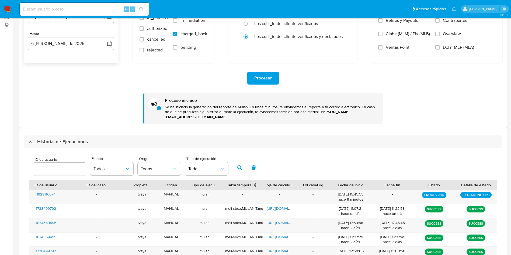
scroll to position [81, 0]
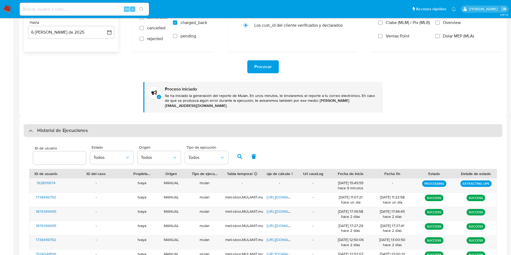
click at [136, 130] on div "Historial de Ejecuciones" at bounding box center [263, 130] width 479 height 13
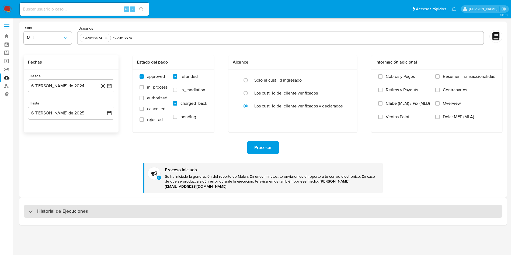
scroll to position [0, 0]
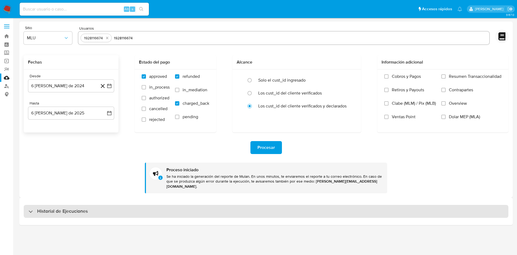
click at [122, 209] on div "Historial de Ejecuciones" at bounding box center [266, 211] width 485 height 13
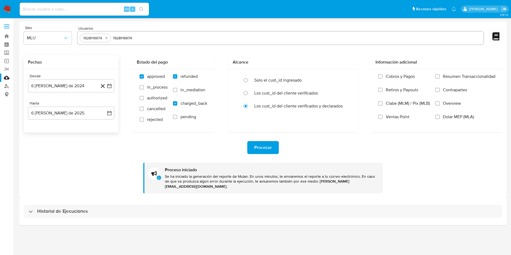
select select "10"
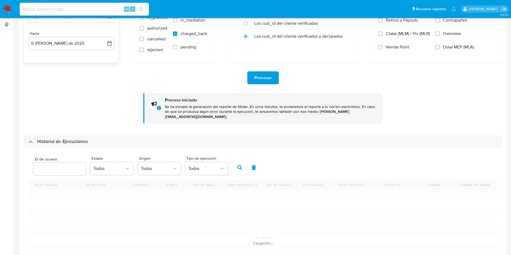
scroll to position [81, 0]
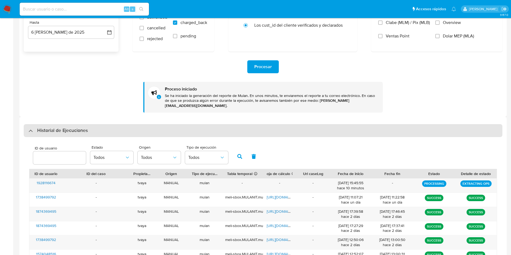
click at [220, 129] on div "Historial de Ejecuciones" at bounding box center [263, 130] width 479 height 13
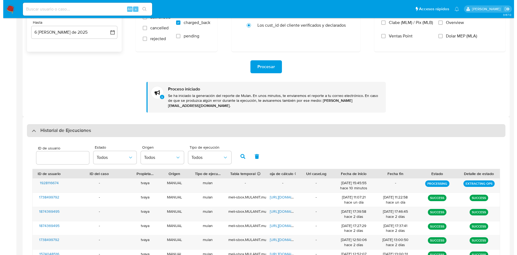
scroll to position [0, 0]
